Goal: Task Accomplishment & Management: Manage account settings

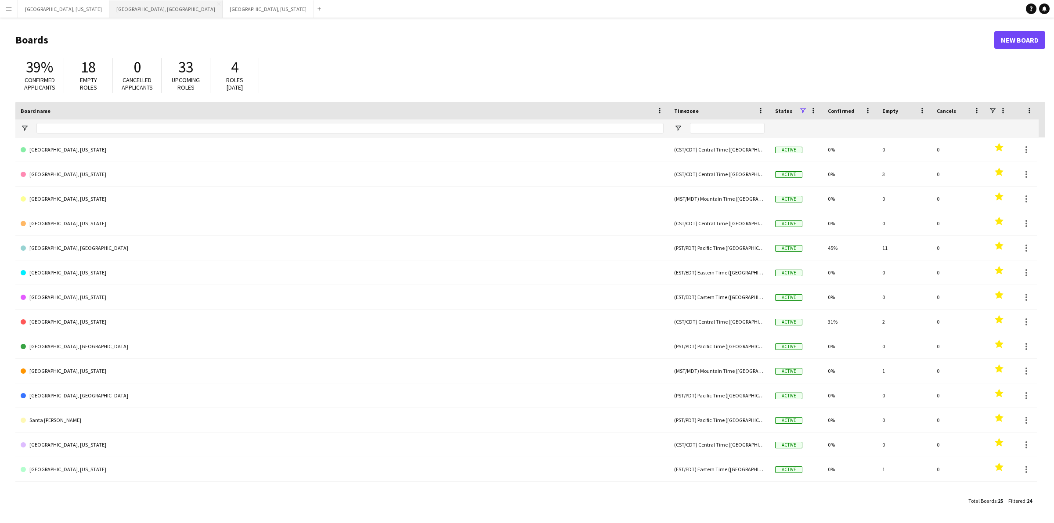
click at [109, 3] on button "[GEOGRAPHIC_DATA], [GEOGRAPHIC_DATA] Close" at bounding box center [165, 8] width 113 height 17
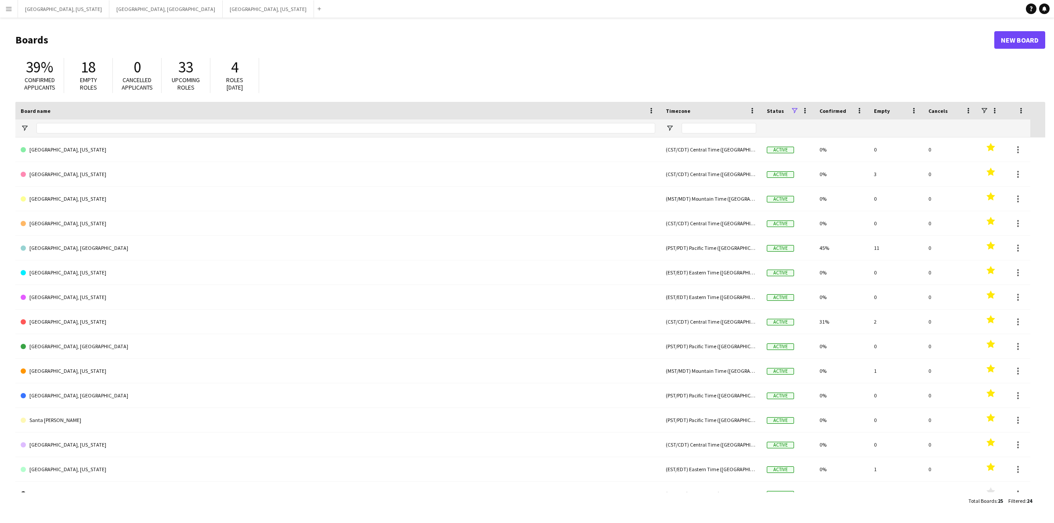
click at [2, 8] on button "Menu" at bounding box center [9, 9] width 18 height 18
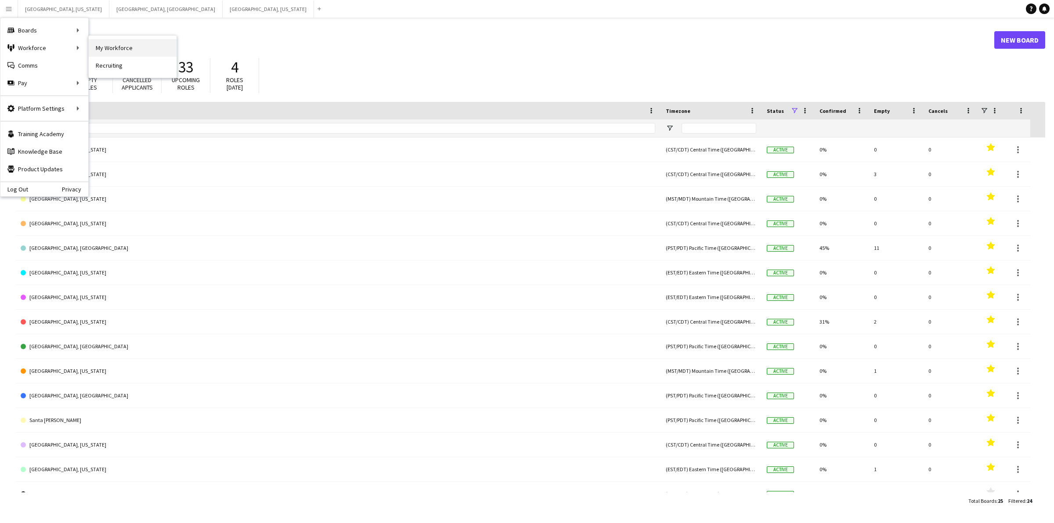
click at [123, 49] on link "My Workforce" at bounding box center [133, 48] width 88 height 18
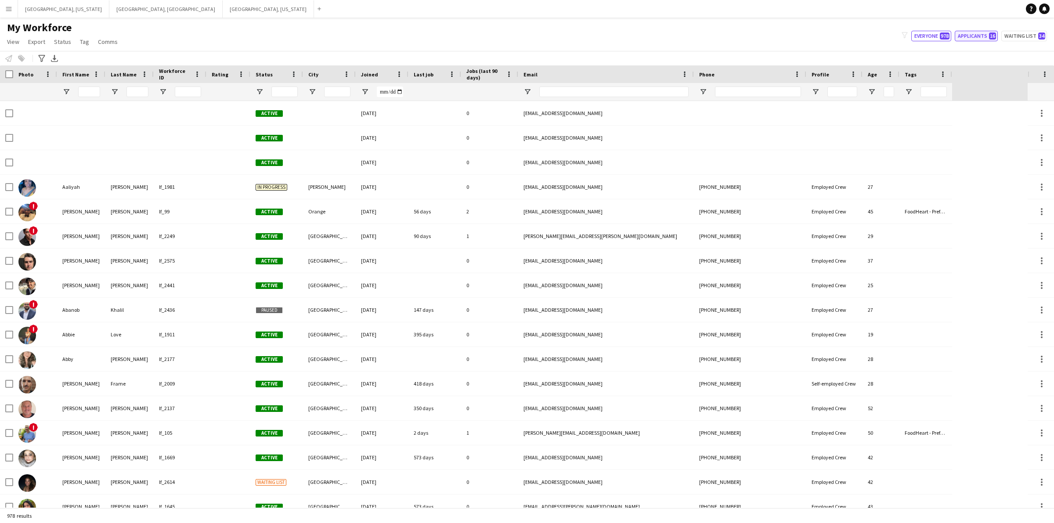
type input "***"
type input "**********"
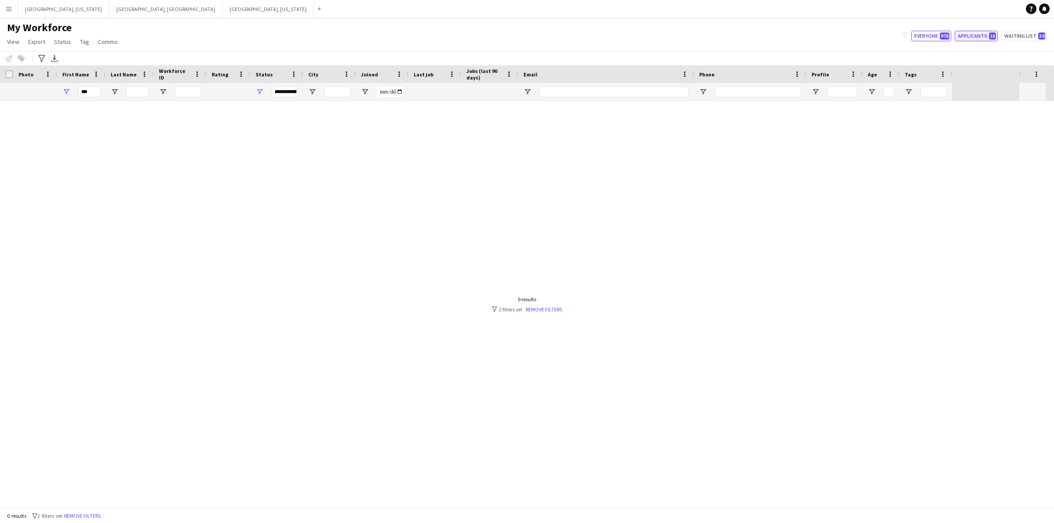
click at [975, 35] on button "Applicants 16" at bounding box center [976, 36] width 43 height 11
type input "**********"
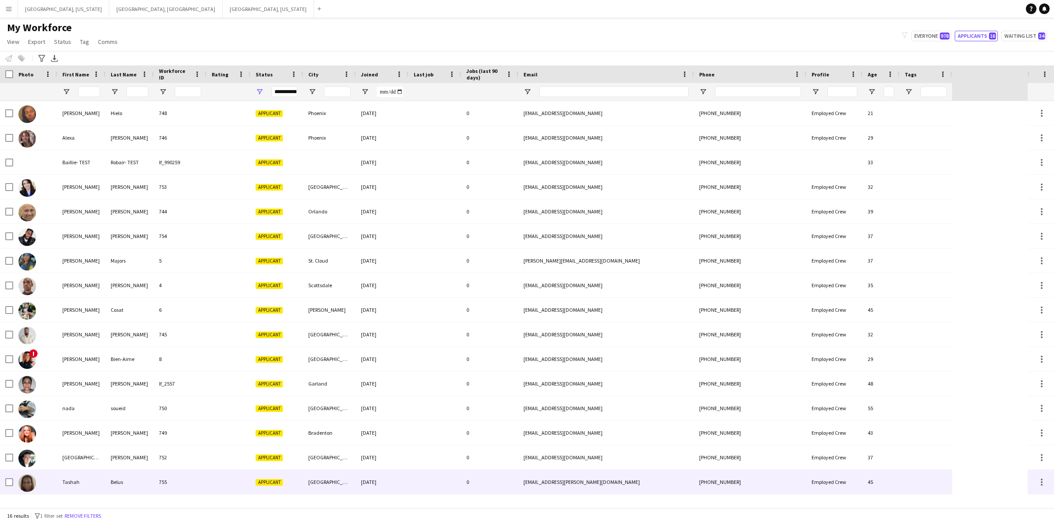
click at [60, 493] on div "Tashah" at bounding box center [81, 482] width 48 height 24
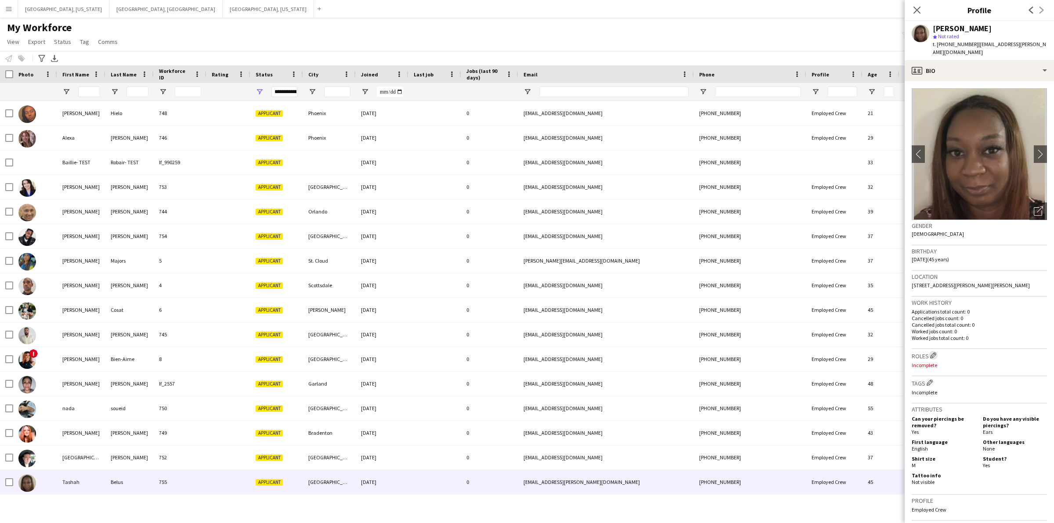
click at [934, 352] on app-icon "Edit crew company roles" at bounding box center [934, 355] width 6 height 6
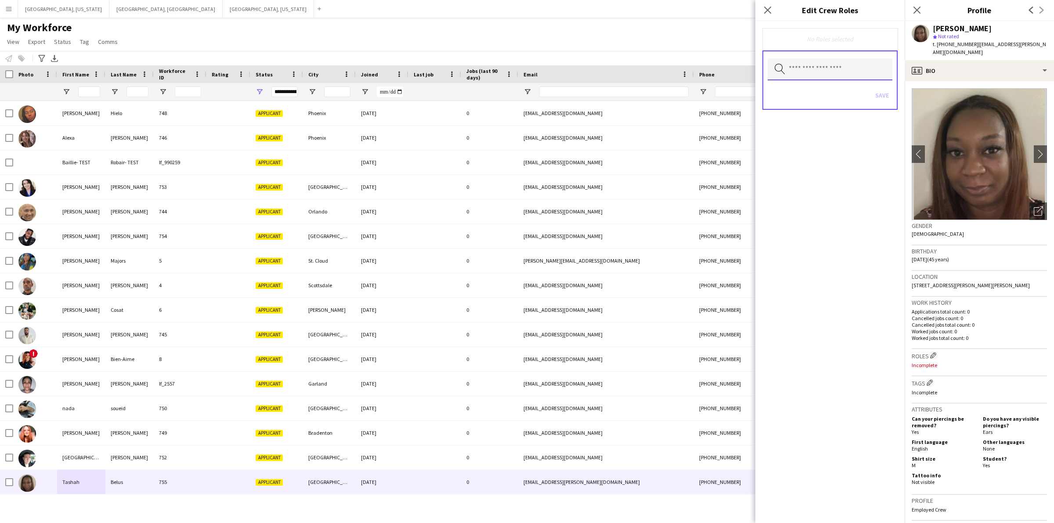
click at [815, 80] on body "Menu Boards Boards Boards All jobs Status Workforce Workforce My Workforce Recr…" at bounding box center [527, 261] width 1054 height 523
click at [814, 71] on input "***" at bounding box center [830, 69] width 125 height 22
type input "*"
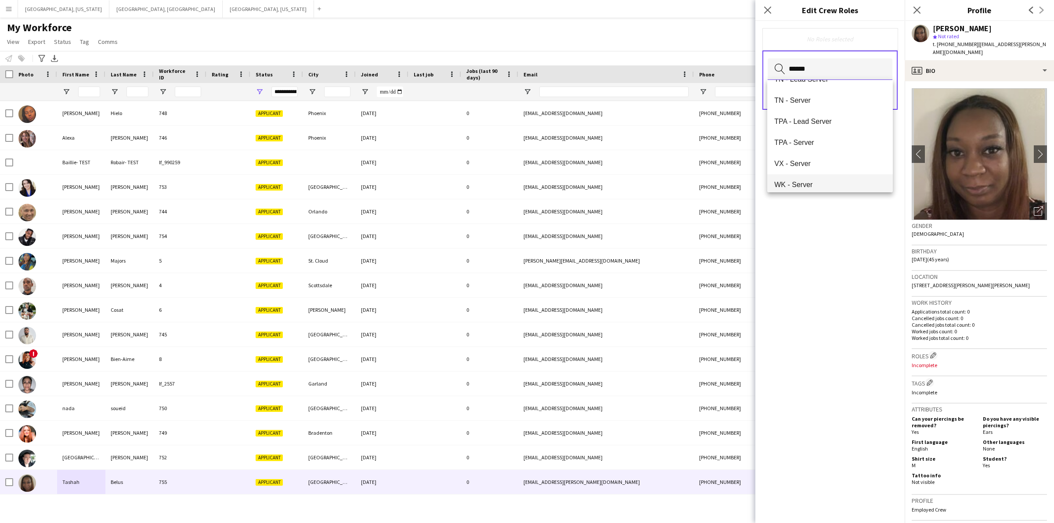
scroll to position [714, 0]
type input "******"
click at [836, 159] on span "TPA - Server" at bounding box center [831, 160] width 112 height 8
click at [855, 239] on div "TPA - Server Remove Search by role type Save" at bounding box center [830, 272] width 149 height 502
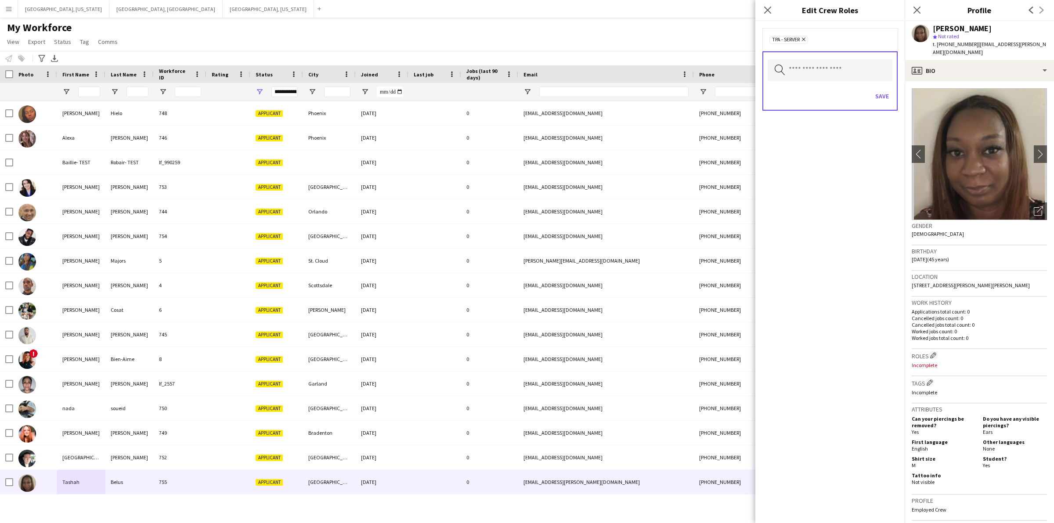
click at [830, 42] on div "TPA - Server Remove" at bounding box center [830, 39] width 121 height 9
click at [816, 36] on div "TPA - Server Remove" at bounding box center [830, 39] width 121 height 9
click at [886, 102] on button "Save" at bounding box center [882, 96] width 21 height 14
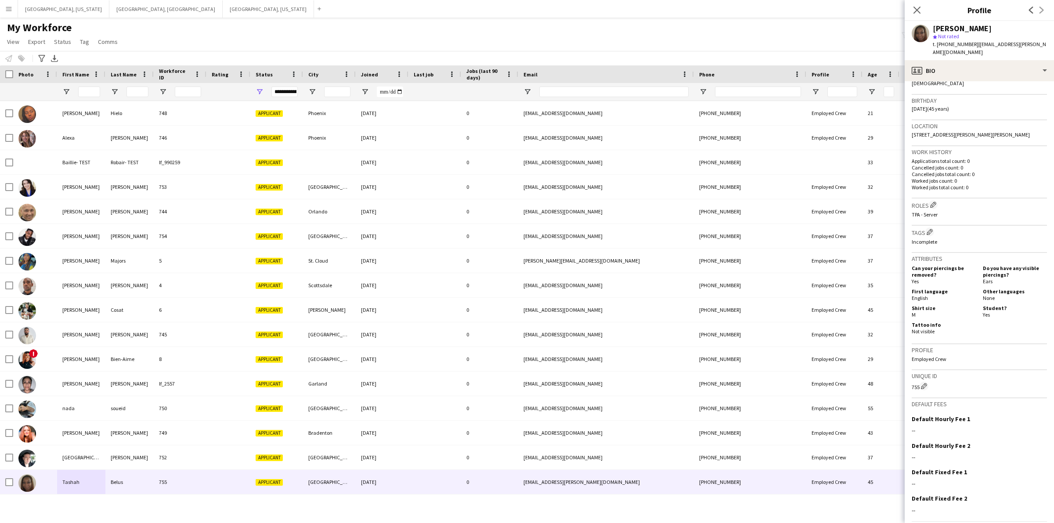
scroll to position [170, 0]
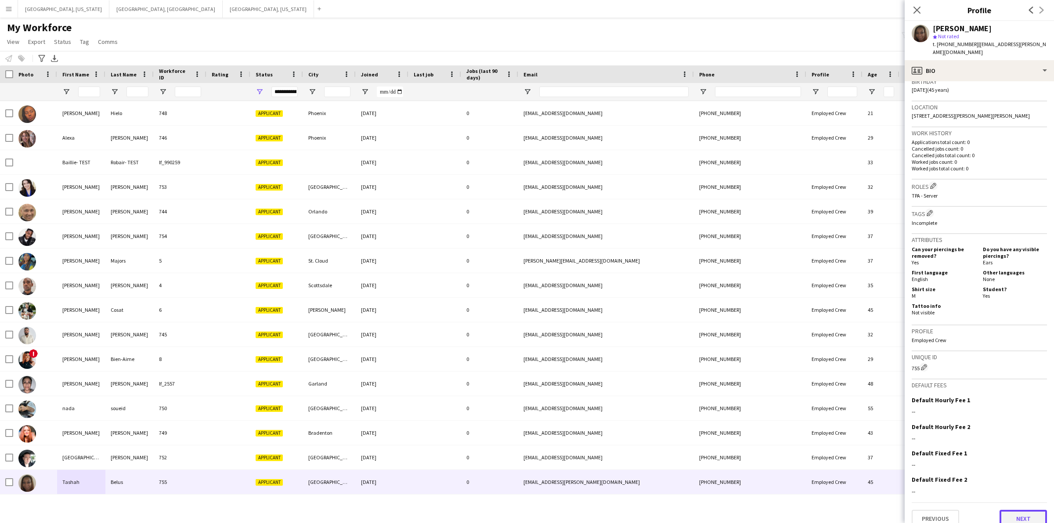
click at [1007, 510] on button "Next" at bounding box center [1023, 519] width 47 height 18
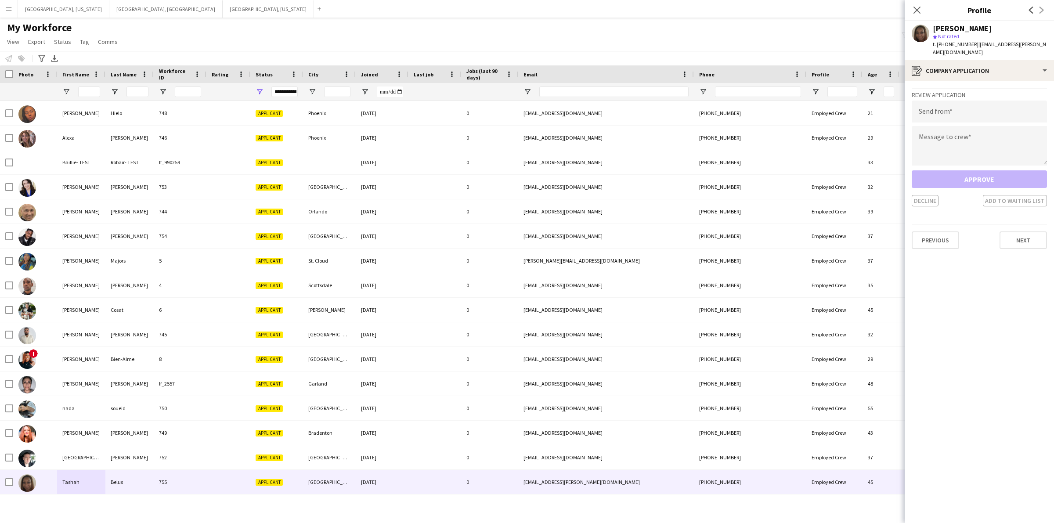
click at [1026, 246] on app-crew-profile-application "Review Application Send from Message to crew Approve Decline Add to waiting lis…" at bounding box center [979, 302] width 149 height 442
click at [1026, 234] on button "Next" at bounding box center [1023, 241] width 47 height 18
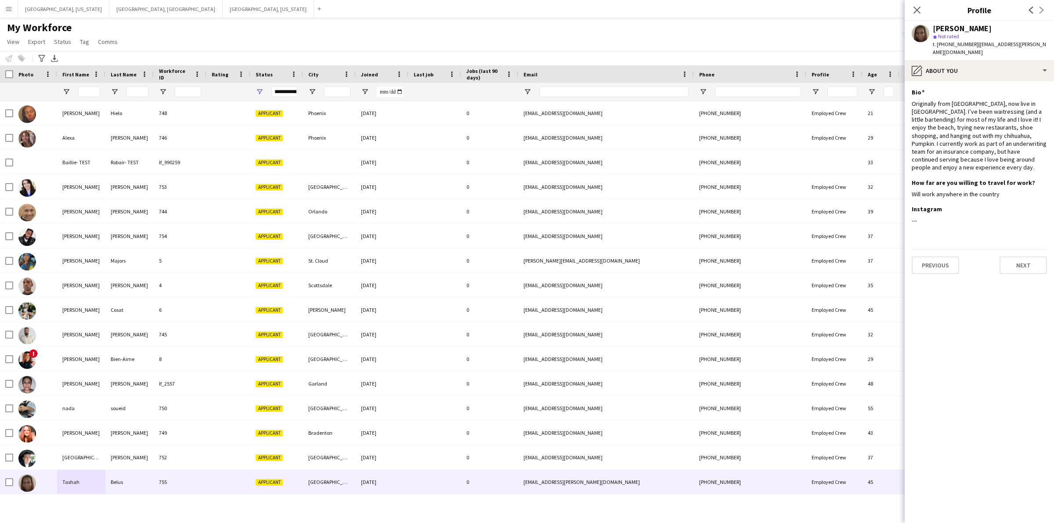
click at [1017, 249] on div "Previous Next" at bounding box center [979, 261] width 135 height 25
click at [1029, 258] on app-section-data-types "Bio Edit this field Originally from [GEOGRAPHIC_DATA], now live in [GEOGRAPHIC_…" at bounding box center [979, 302] width 149 height 442
click at [1030, 257] on button "Next" at bounding box center [1023, 266] width 47 height 18
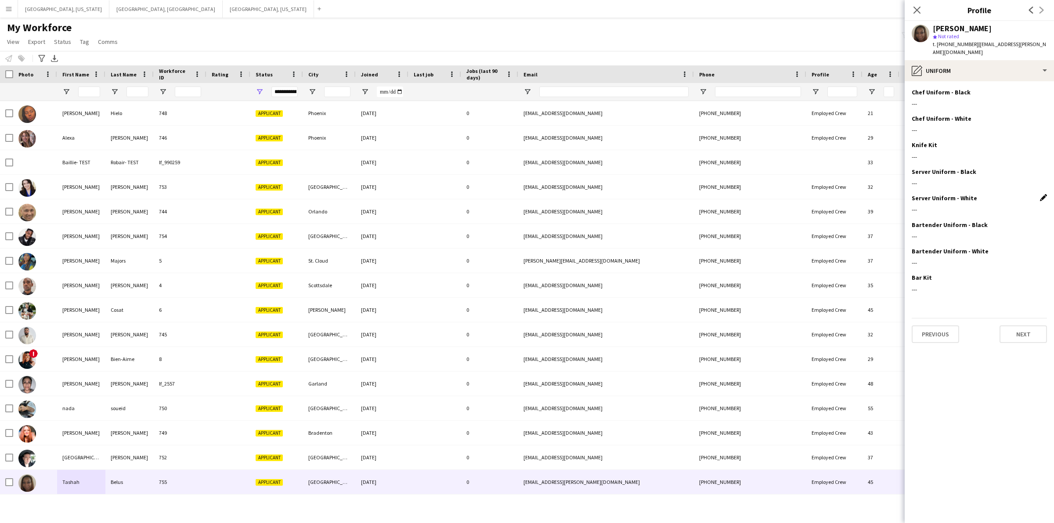
click at [1043, 194] on app-icon "Edit this field" at bounding box center [1043, 197] width 7 height 7
click at [1029, 206] on button "Upload new file" at bounding box center [1020, 213] width 55 height 14
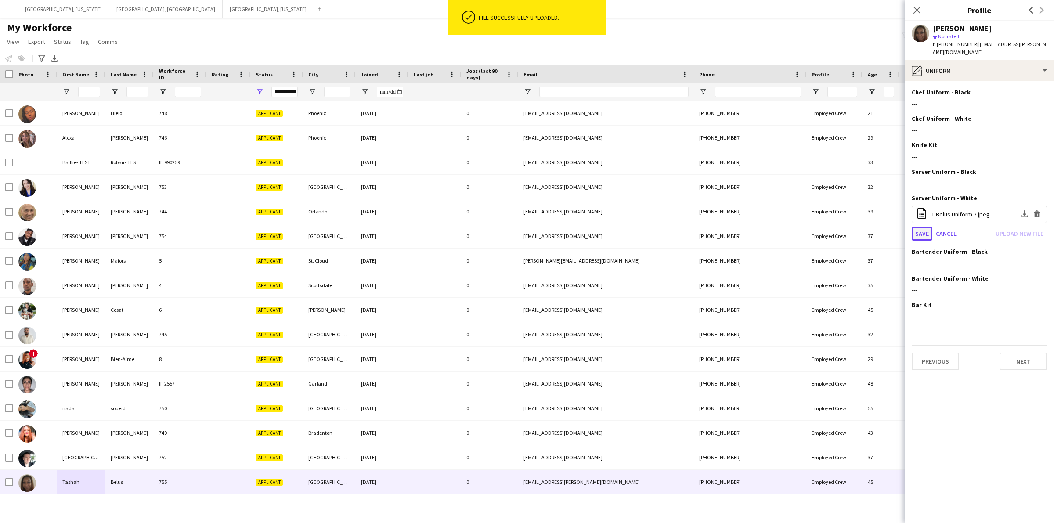
click at [924, 227] on button "Save" at bounding box center [922, 234] width 21 height 14
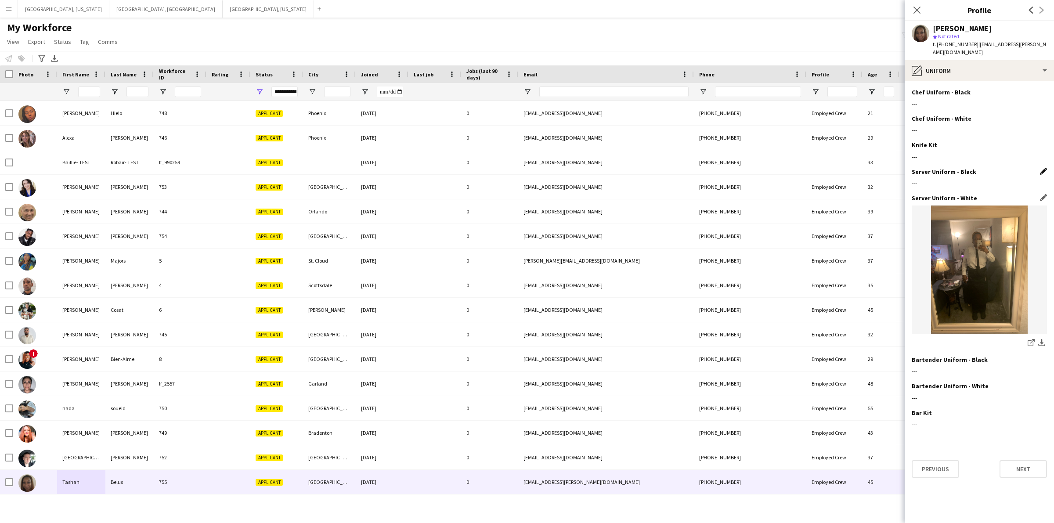
click at [1042, 168] on app-icon "Edit this field" at bounding box center [1043, 171] width 7 height 7
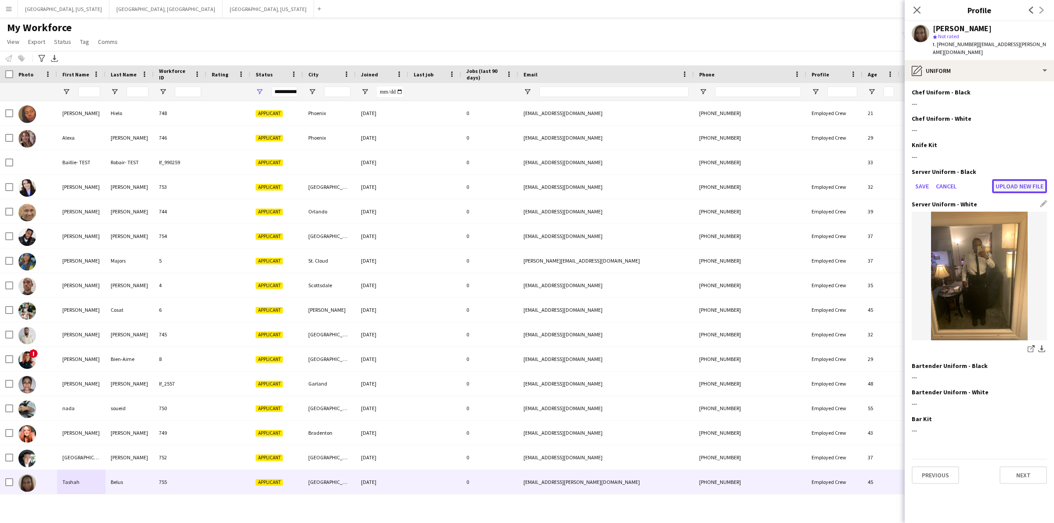
click at [1026, 179] on button "Upload new file" at bounding box center [1020, 186] width 55 height 14
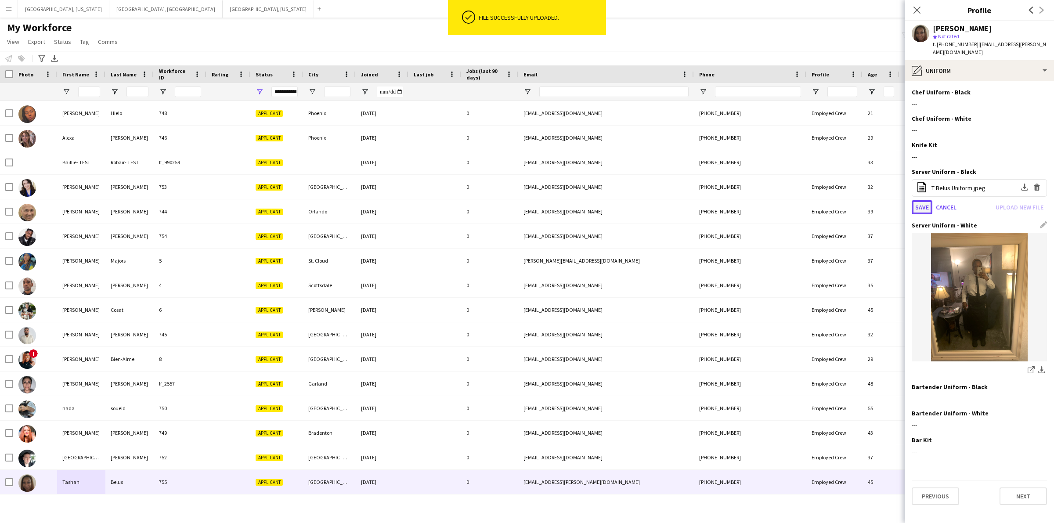
click at [917, 200] on button "Save" at bounding box center [922, 207] width 21 height 14
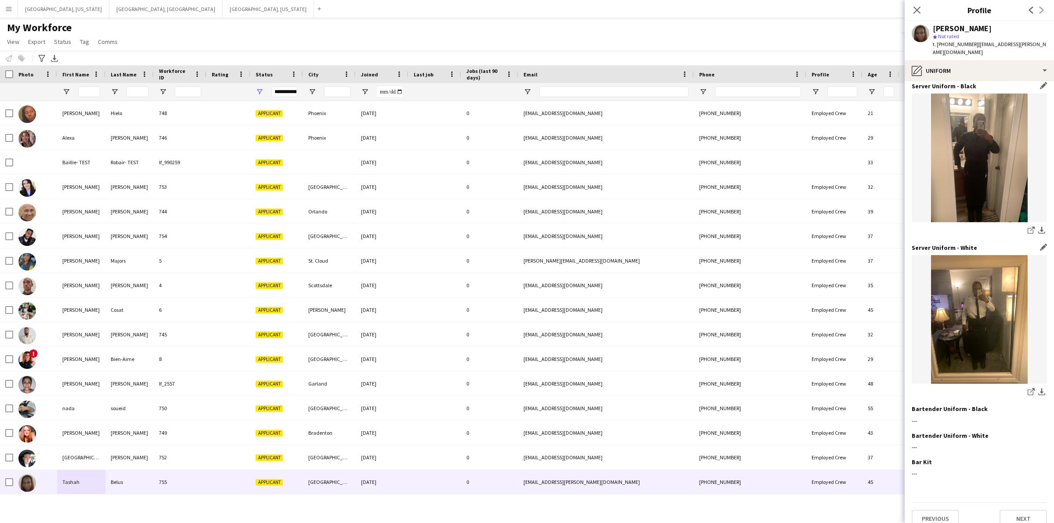
scroll to position [88, 0]
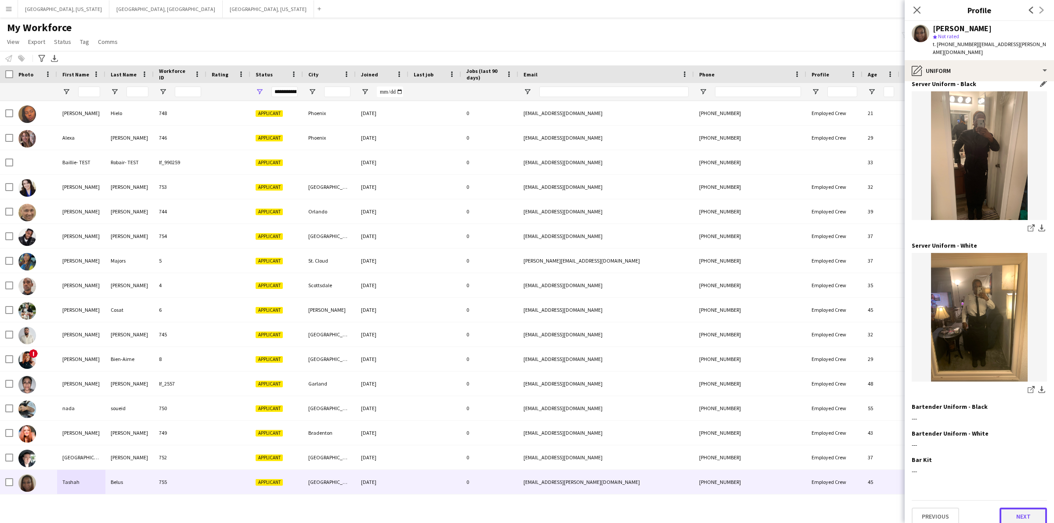
click at [1023, 511] on button "Next" at bounding box center [1023, 517] width 47 height 18
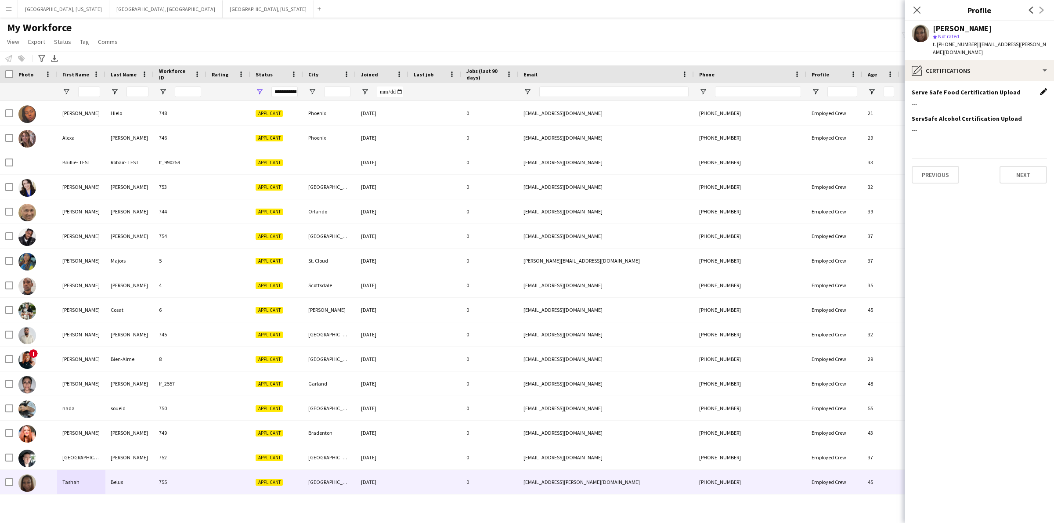
click at [1041, 88] on app-icon "Edit this field" at bounding box center [1043, 91] width 7 height 7
click at [1020, 101] on button "Upload new file" at bounding box center [1020, 107] width 55 height 14
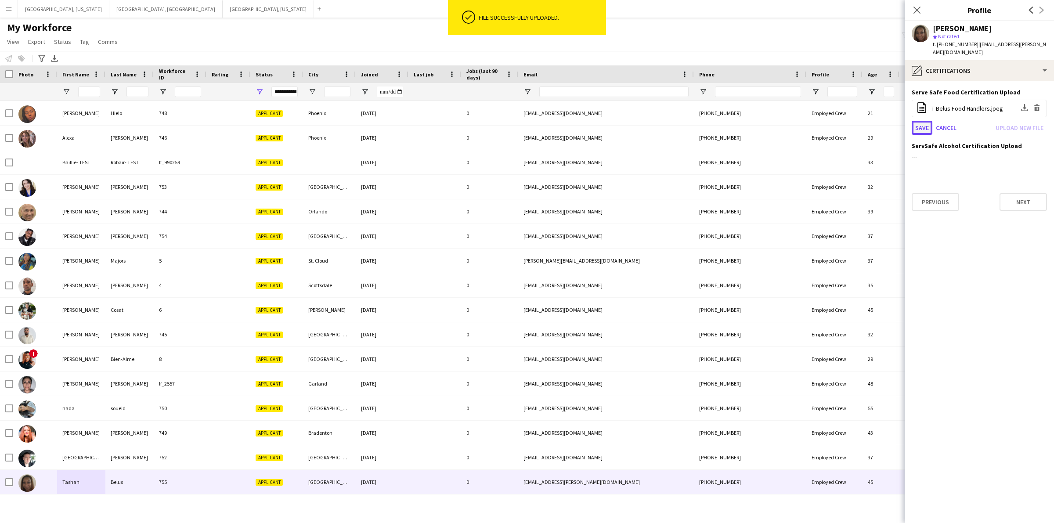
click at [920, 121] on button "Save" at bounding box center [922, 128] width 21 height 14
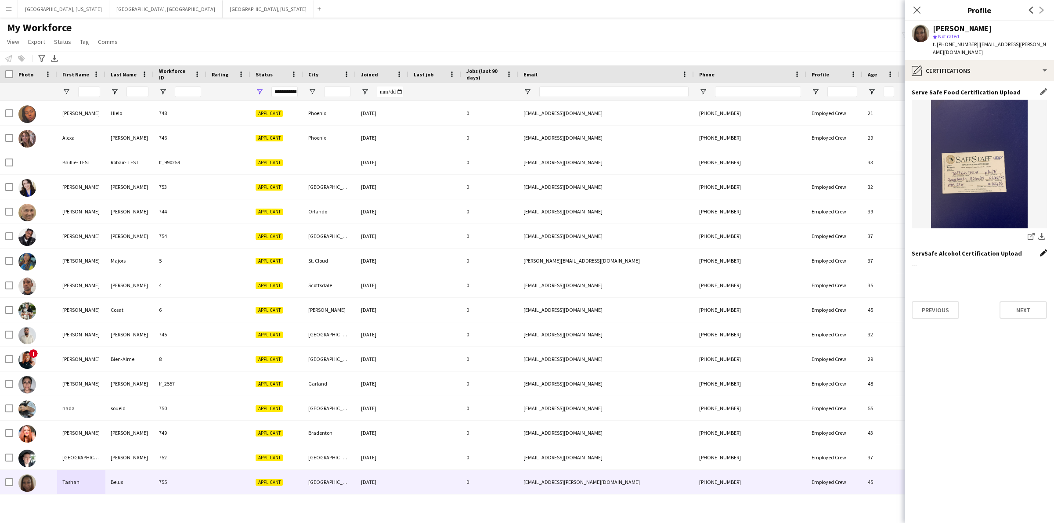
click at [1043, 250] on app-icon "Edit this field" at bounding box center [1043, 253] width 7 height 7
click at [1011, 262] on button "Upload new file" at bounding box center [1020, 268] width 55 height 14
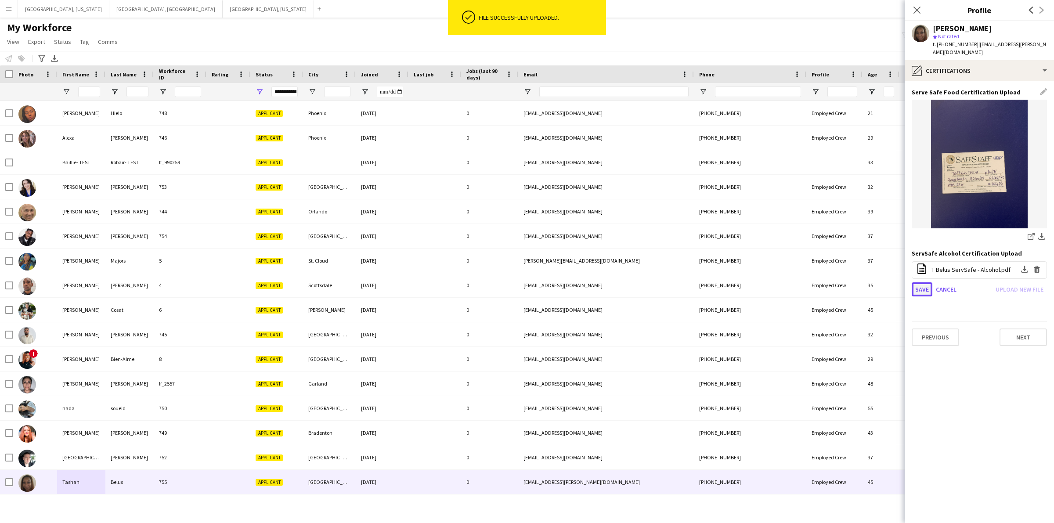
click at [918, 284] on button "Save" at bounding box center [922, 290] width 21 height 14
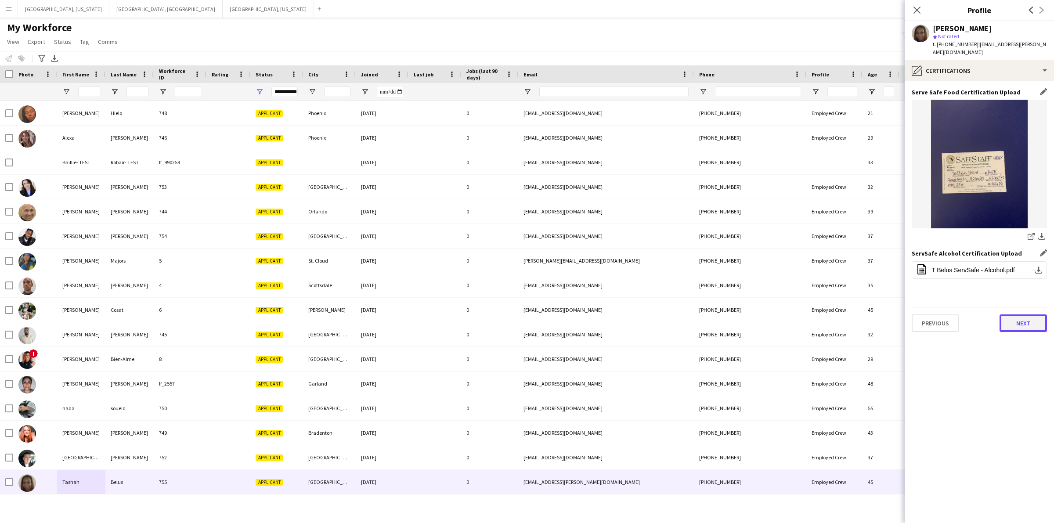
click at [1013, 319] on button "Next" at bounding box center [1023, 324] width 47 height 18
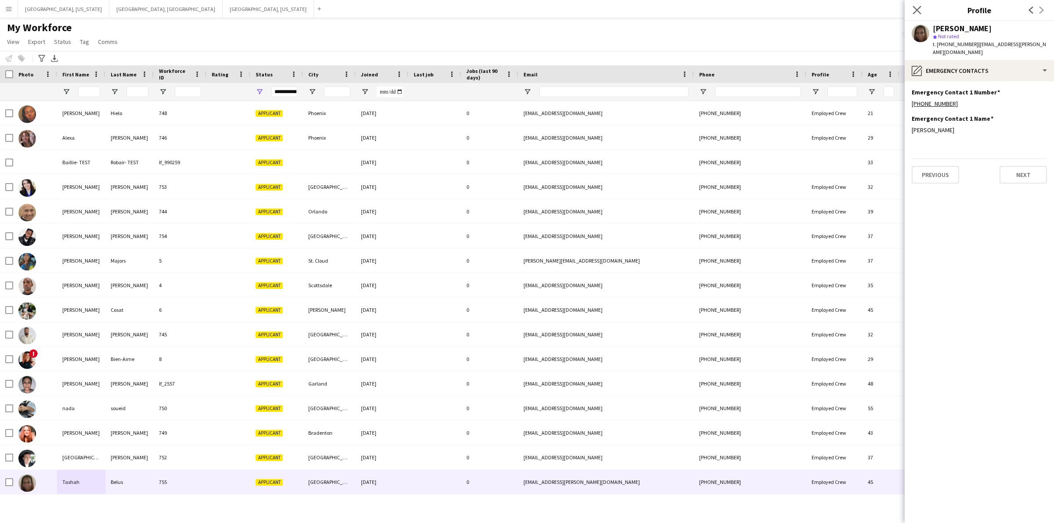
click at [912, 10] on app-icon "Close pop-in" at bounding box center [917, 10] width 13 height 13
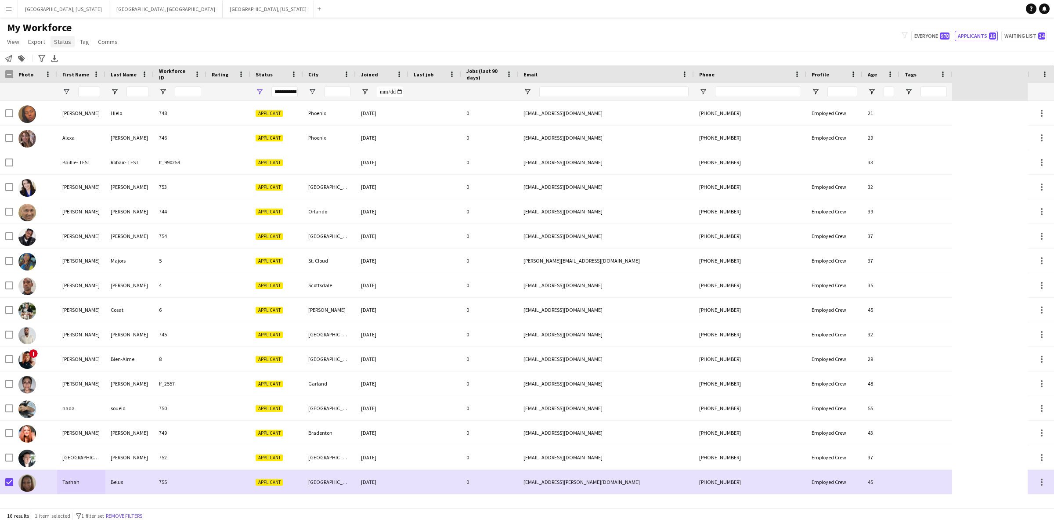
click at [51, 43] on link "Status" at bounding box center [63, 41] width 24 height 11
click at [65, 62] on span "Edit" at bounding box center [63, 61] width 10 height 8
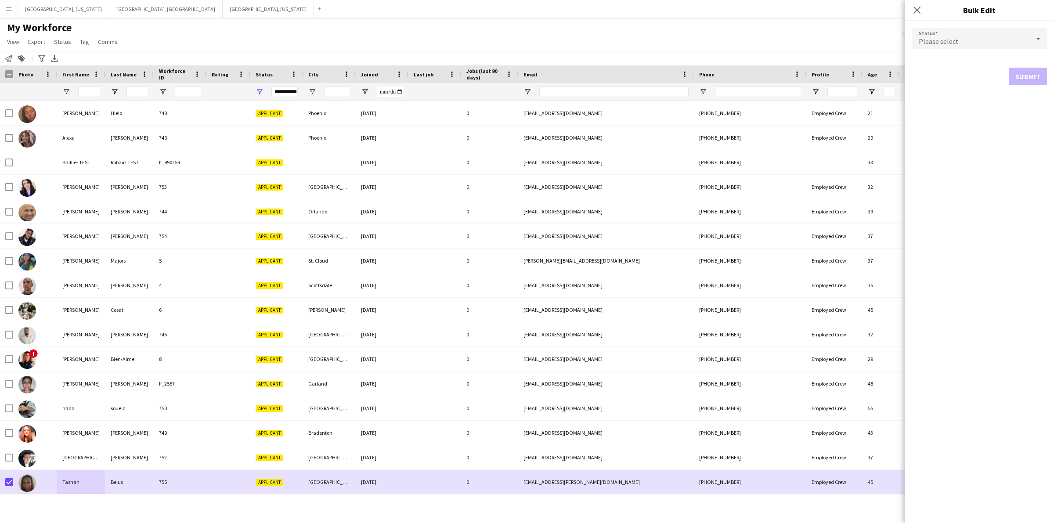
click at [1019, 44] on div "Please select" at bounding box center [971, 38] width 118 height 21
click at [942, 60] on span "Active" at bounding box center [979, 63] width 121 height 8
click at [1028, 100] on button "Submit" at bounding box center [1028, 107] width 38 height 18
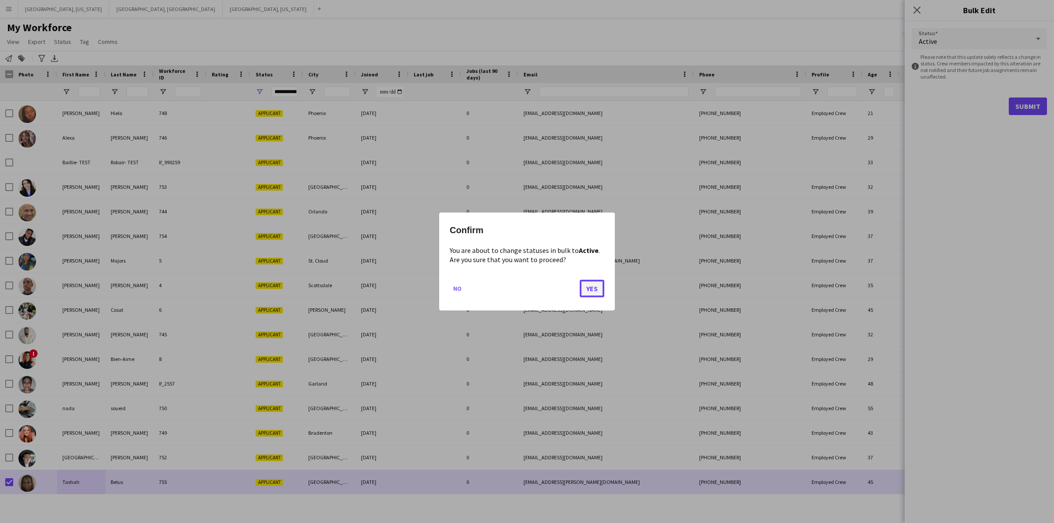
click at [596, 289] on button "Yes" at bounding box center [592, 289] width 25 height 18
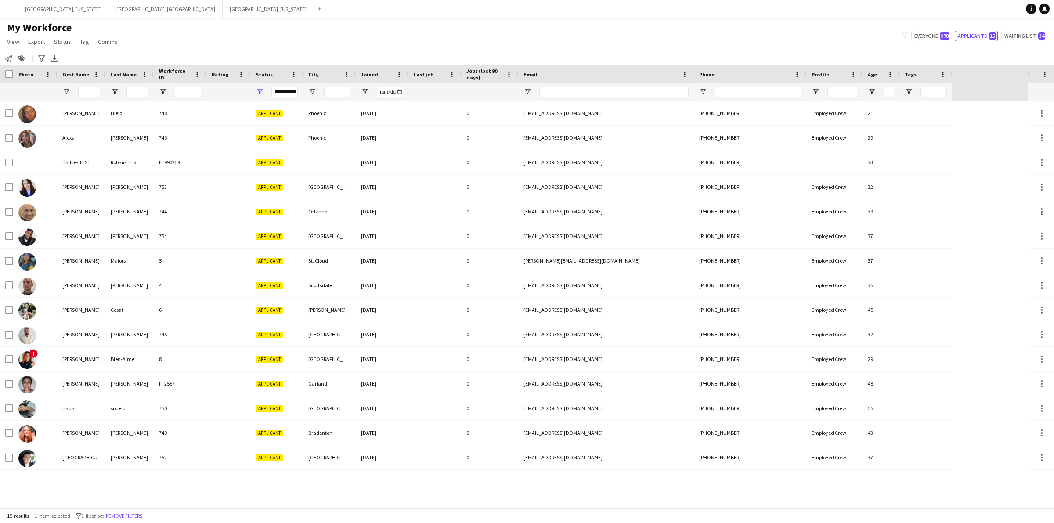
click at [0, 14] on button "Menu" at bounding box center [9, 9] width 18 height 18
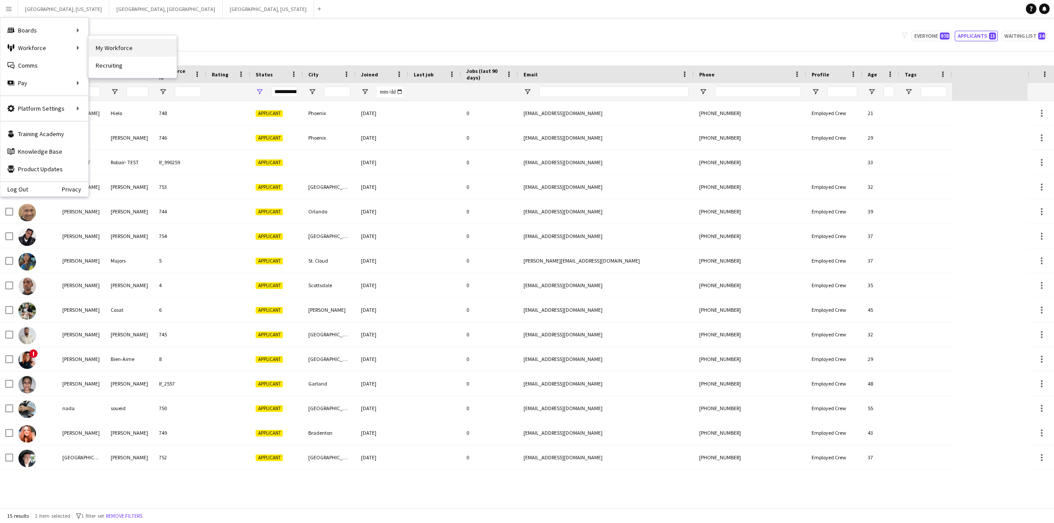
click at [132, 43] on link "My Workforce" at bounding box center [133, 48] width 88 height 18
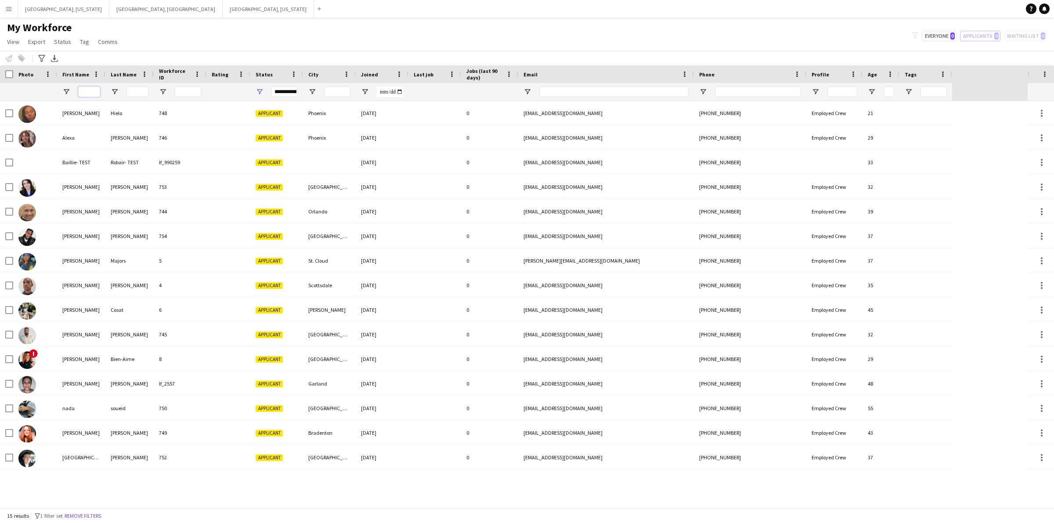
click at [90, 91] on input "First Name Filter Input" at bounding box center [89, 92] width 22 height 11
click at [937, 40] on button "Everyone 0" at bounding box center [939, 36] width 35 height 11
type input "**********"
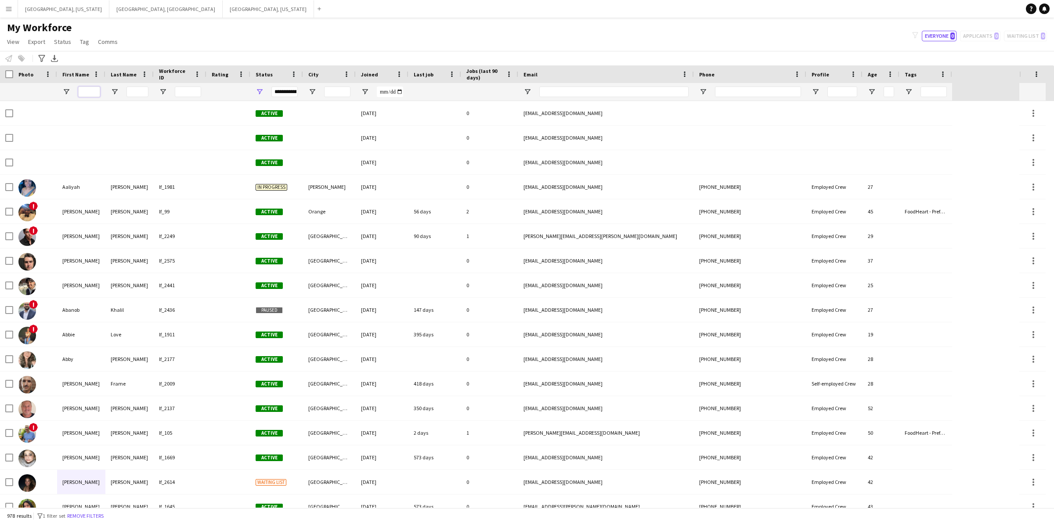
click at [88, 91] on input "First Name Filter Input" at bounding box center [89, 92] width 22 height 11
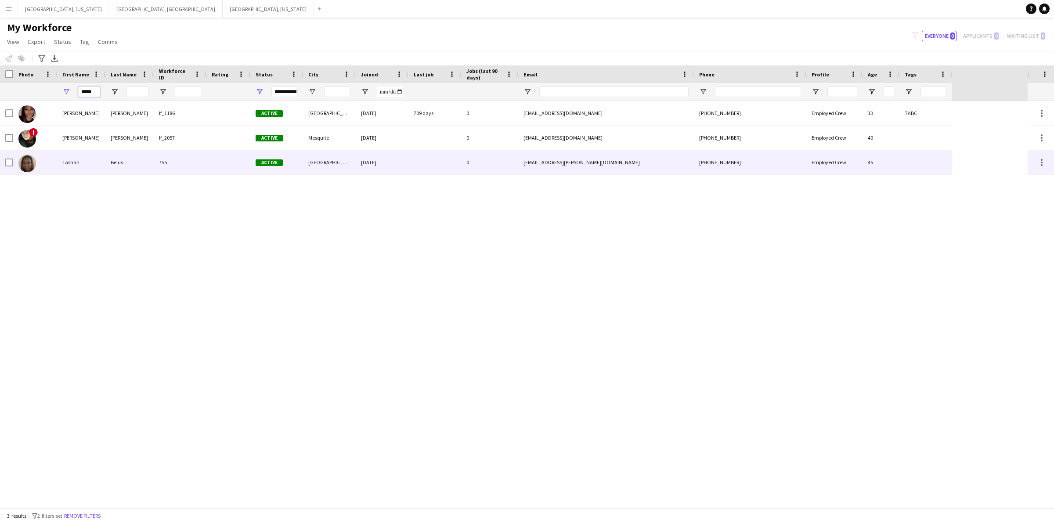
type input "*****"
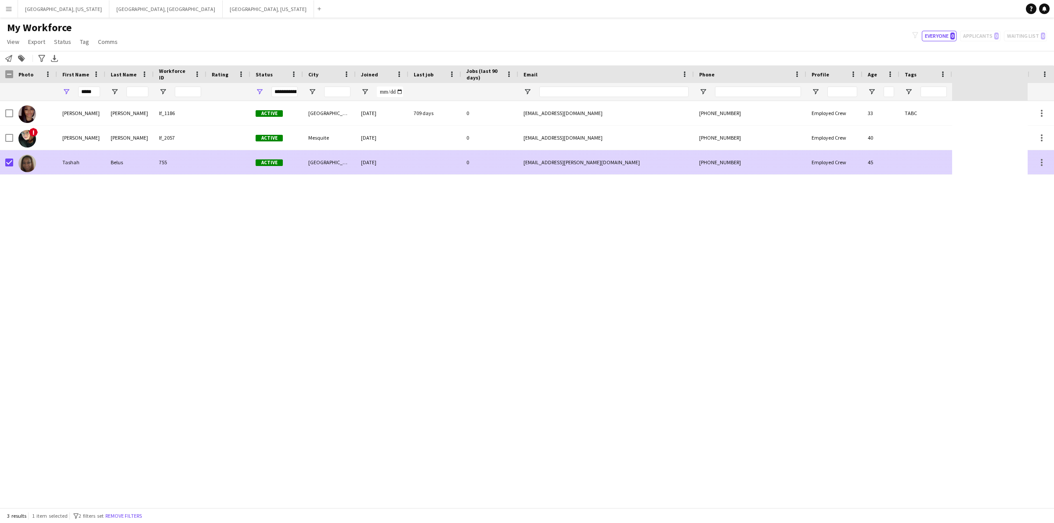
click at [507, 165] on div "0" at bounding box center [489, 162] width 57 height 24
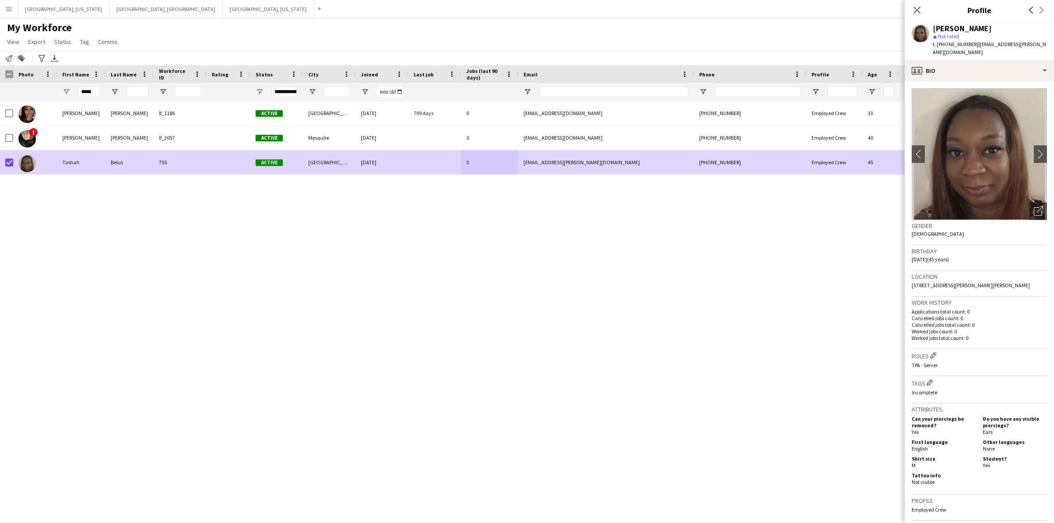
click at [222, 47] on div "My Workforce View Views Default view New view Update view Delete view Edit name…" at bounding box center [527, 36] width 1054 height 30
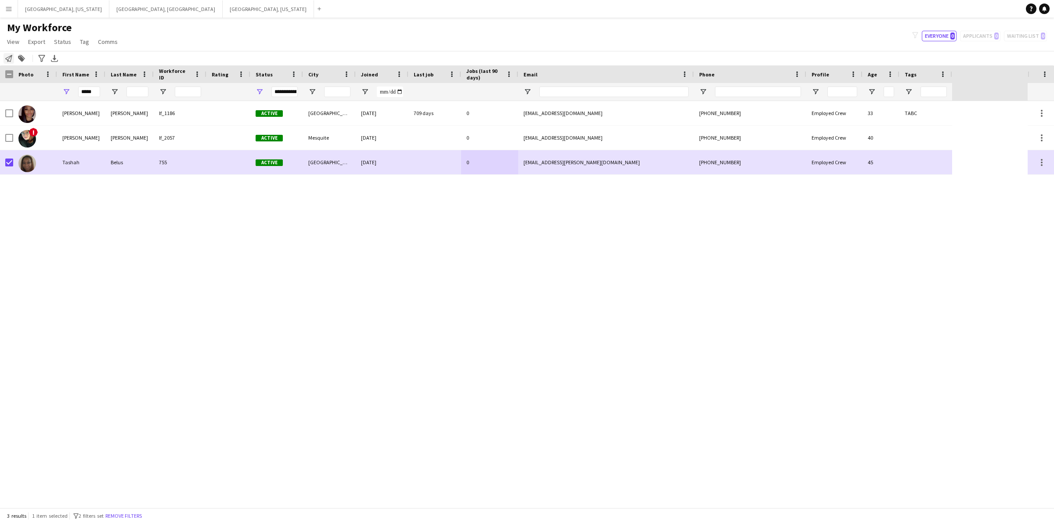
click at [7, 55] on icon "Notify workforce" at bounding box center [8, 58] width 7 height 7
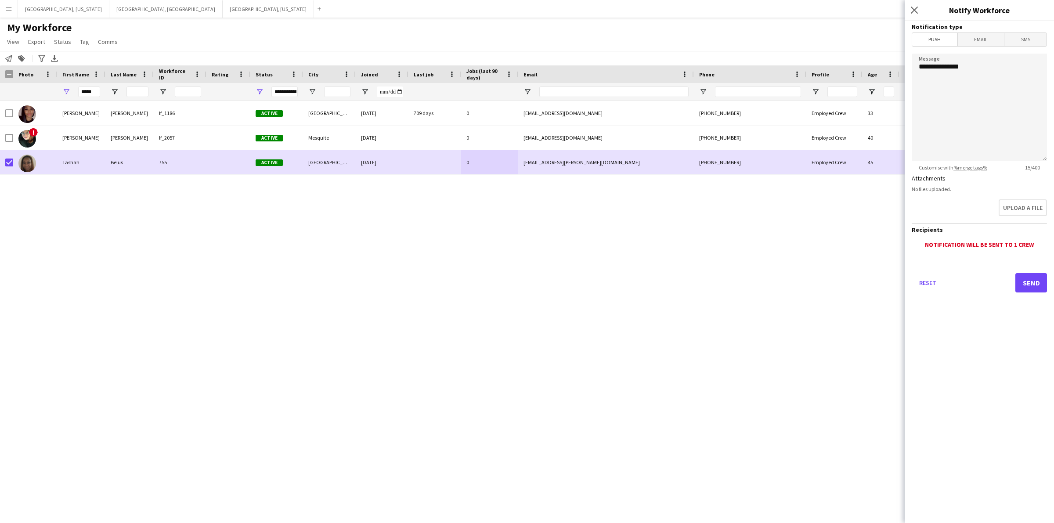
click at [992, 39] on span "Email" at bounding box center [981, 39] width 47 height 13
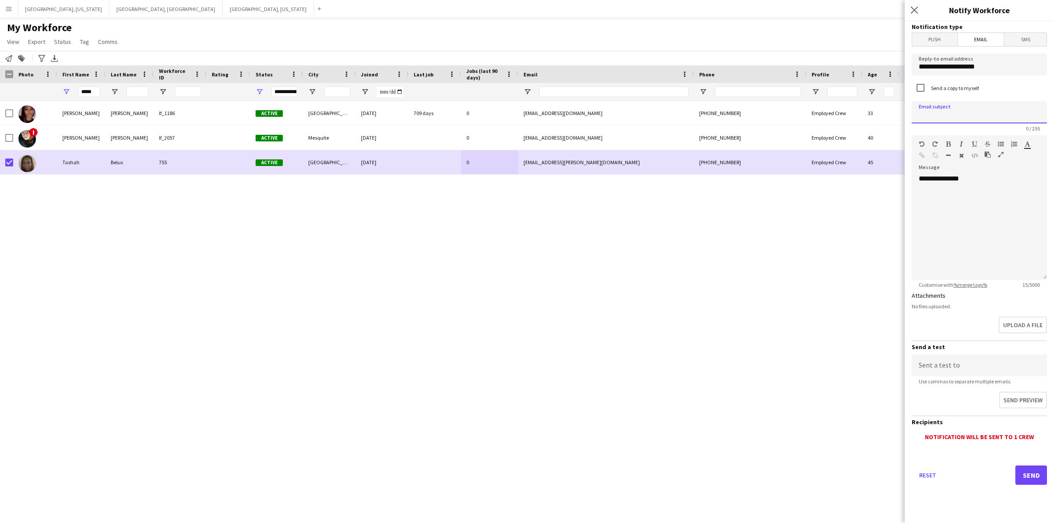
click at [940, 109] on input at bounding box center [979, 112] width 135 height 22
type input "**********"
click at [965, 181] on div "**********" at bounding box center [979, 226] width 135 height 105
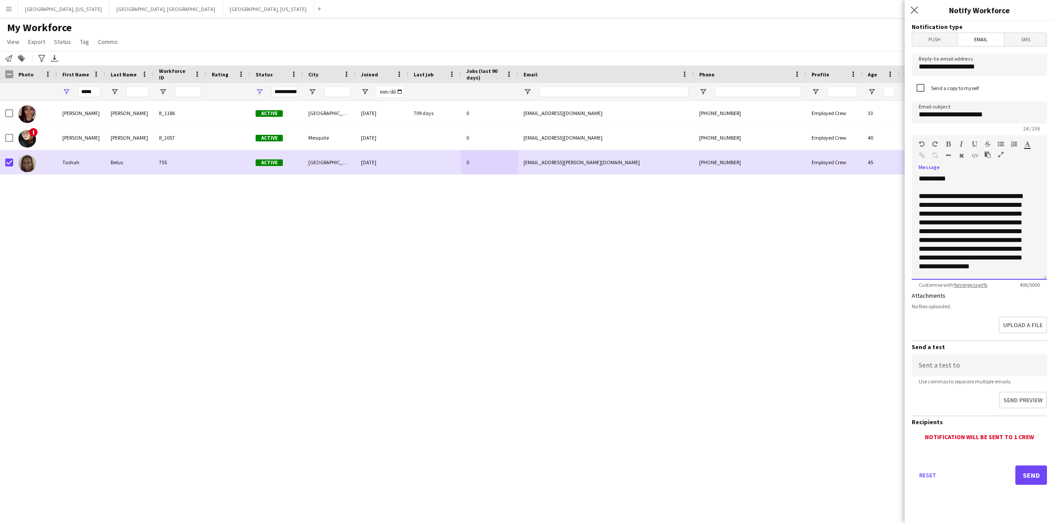
scroll to position [33, 0]
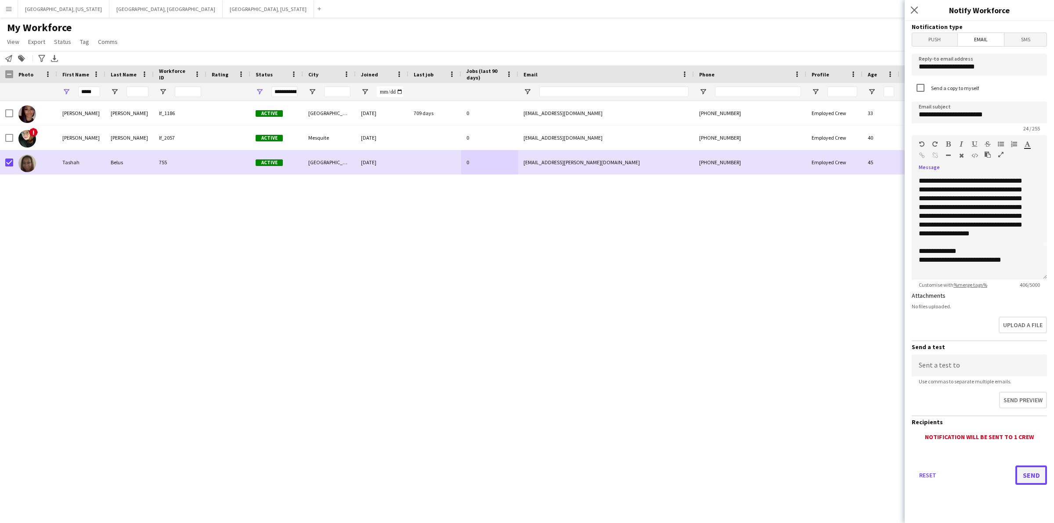
click at [1029, 475] on button "Send" at bounding box center [1032, 475] width 32 height 19
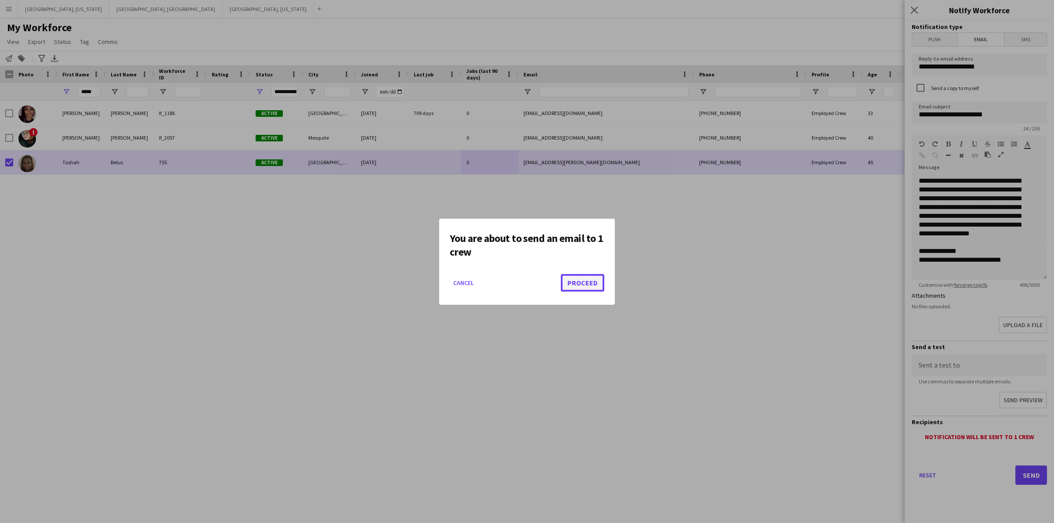
click at [595, 282] on button "Proceed" at bounding box center [582, 283] width 43 height 18
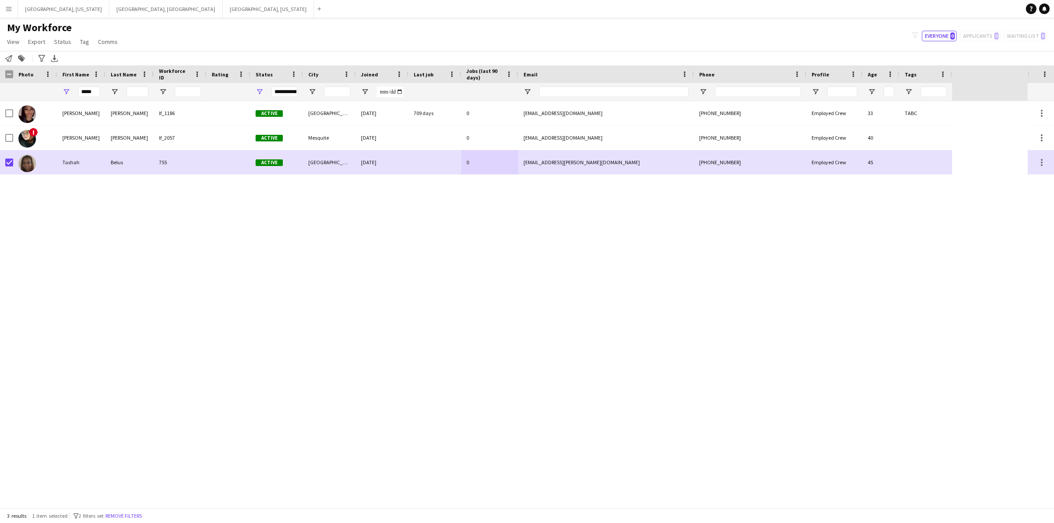
click at [1, 12] on button "Menu" at bounding box center [9, 9] width 18 height 18
